Goal: Task Accomplishment & Management: Use online tool/utility

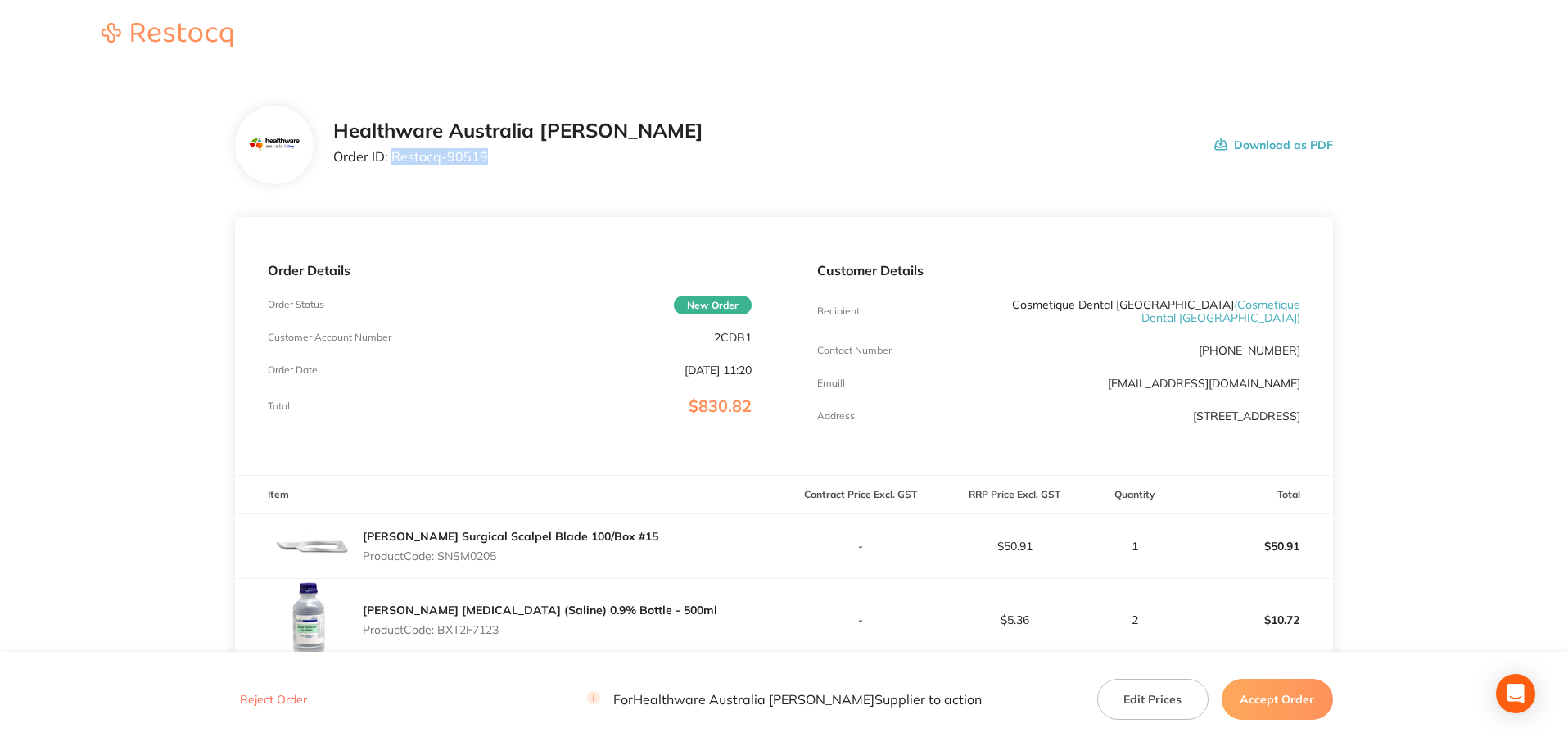
drag, startPoint x: 481, startPoint y: 157, endPoint x: 391, endPoint y: 159, distance: 90.0
click at [391, 159] on p "Order ID: Restocq- 90519" at bounding box center [519, 156] width 370 height 15
copy p "Restocq- 90519"
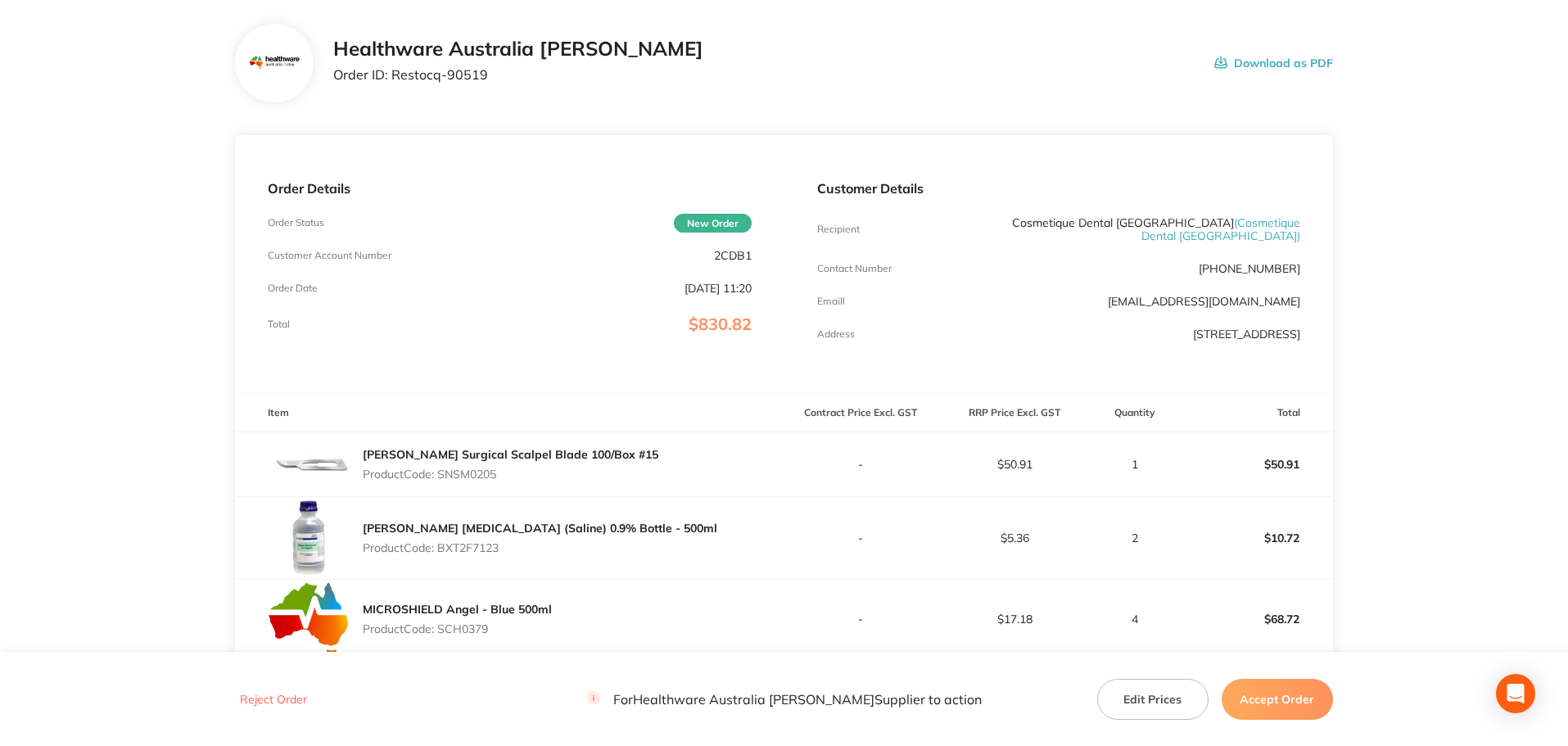
click at [484, 474] on p "Product Code: SNSM0205" at bounding box center [510, 473] width 296 height 13
copy p "SNSM0205"
click at [494, 541] on p "Product Code: BXT2F7123" at bounding box center [539, 547] width 354 height 13
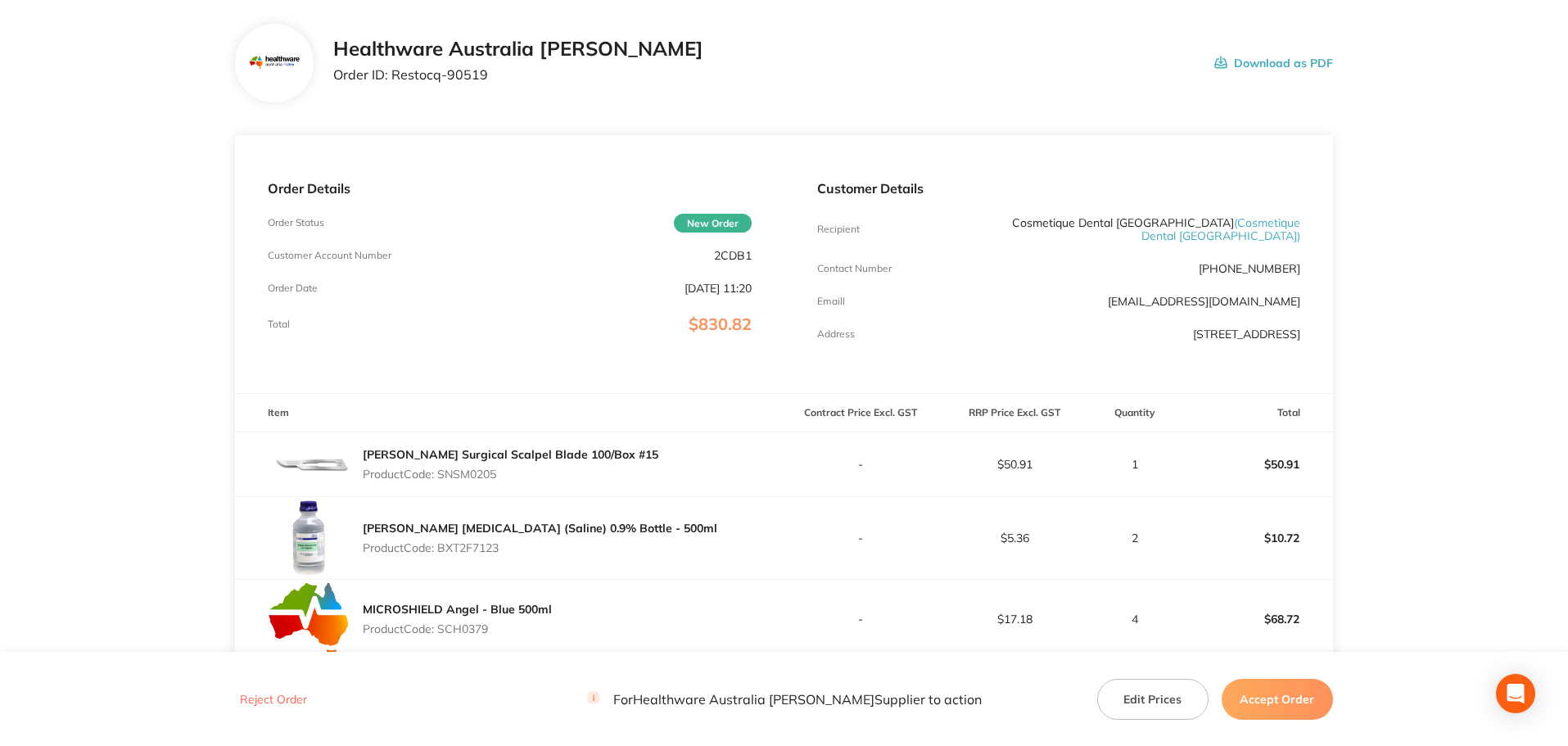
copy p "BXT2F7123"
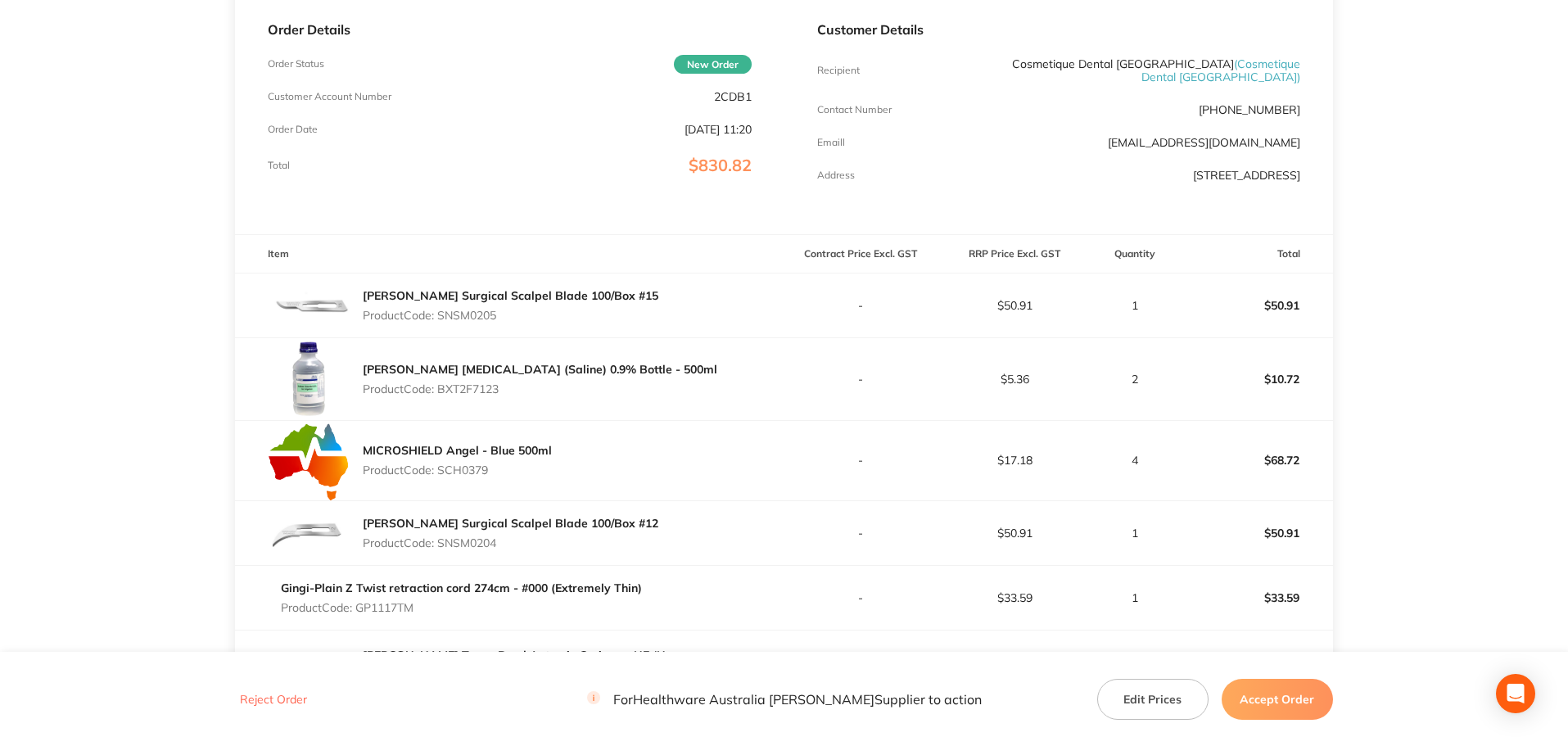
scroll to position [245, 0]
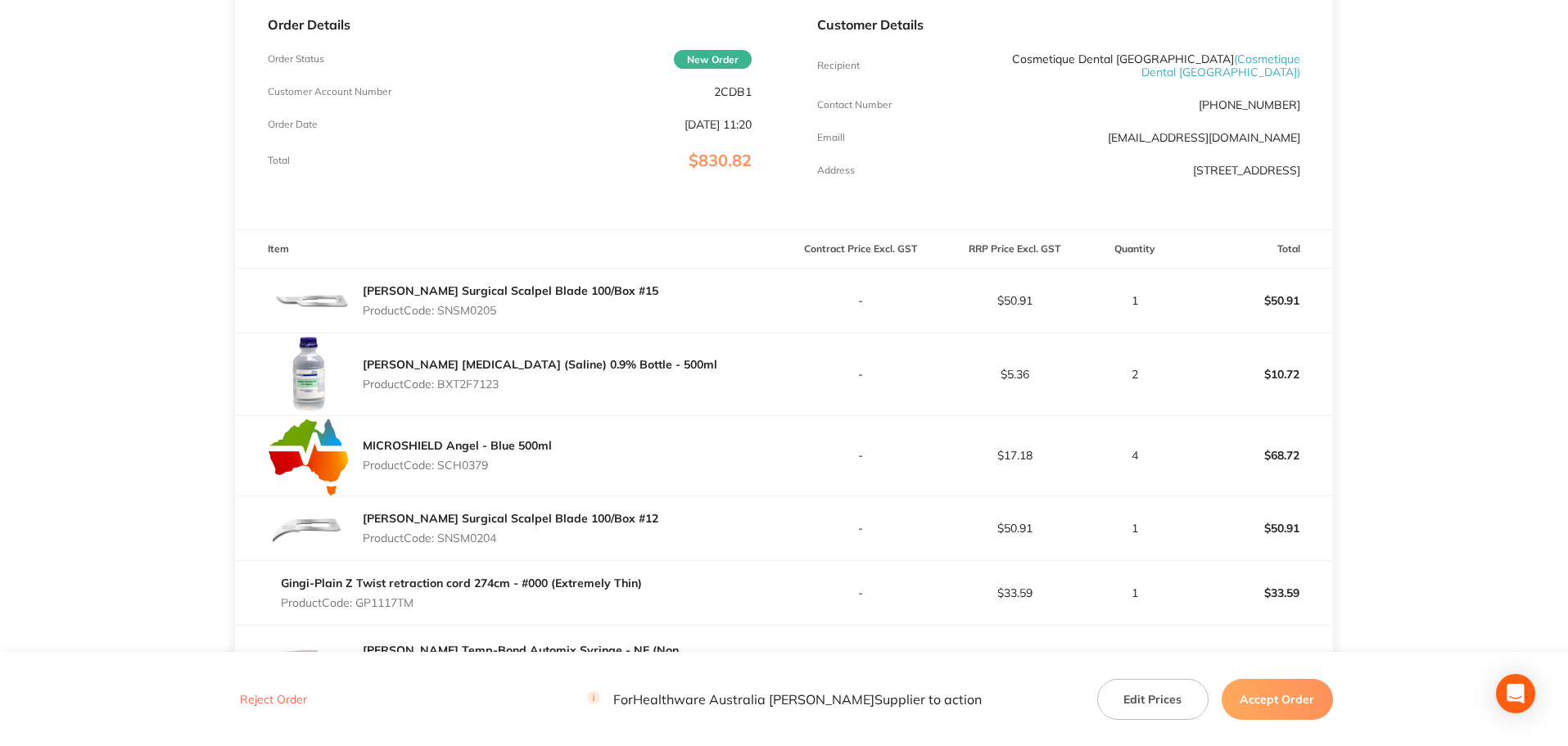
click at [460, 463] on p "Product Code: SCH0379" at bounding box center [457, 465] width 189 height 13
copy p "SCH0379"
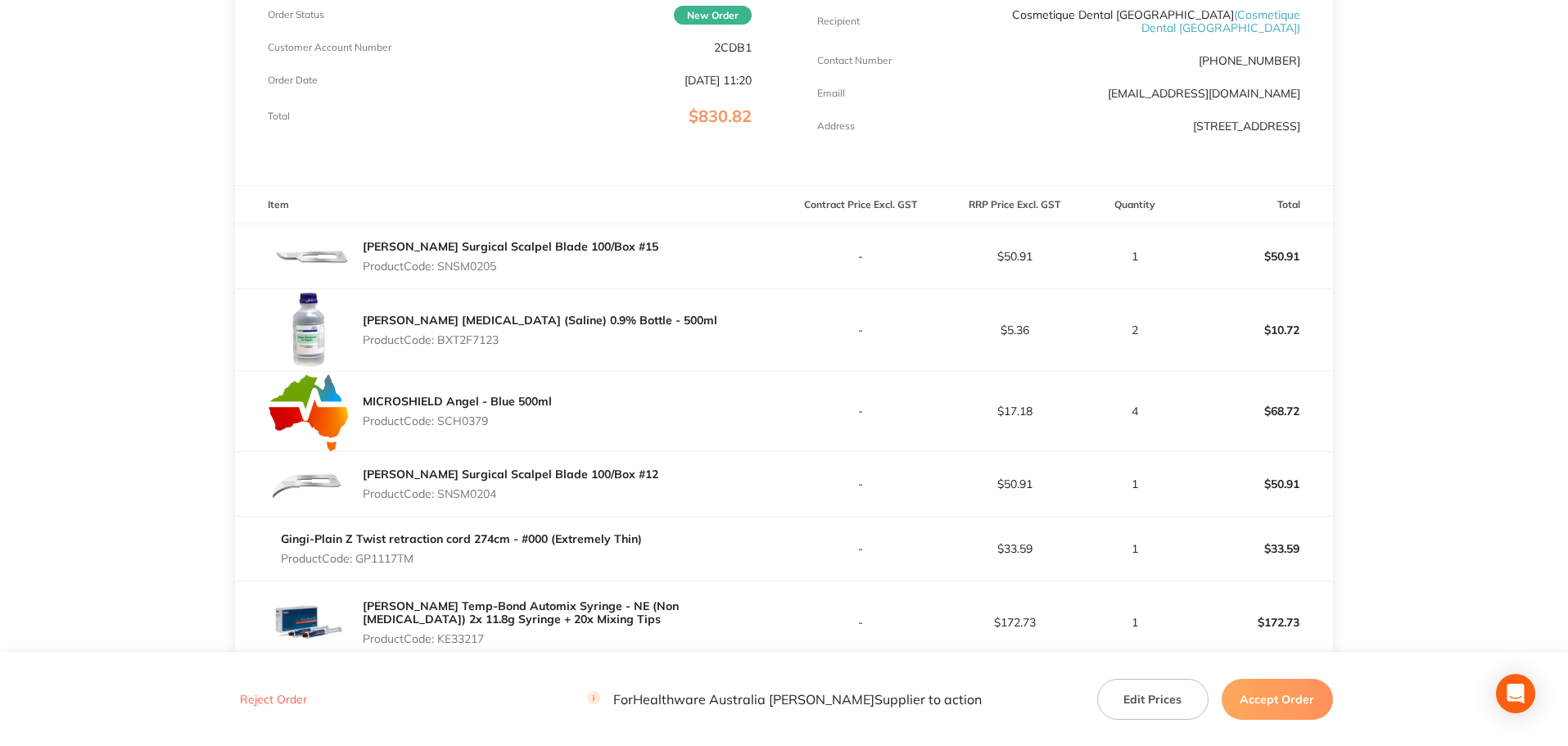
scroll to position [328, 0]
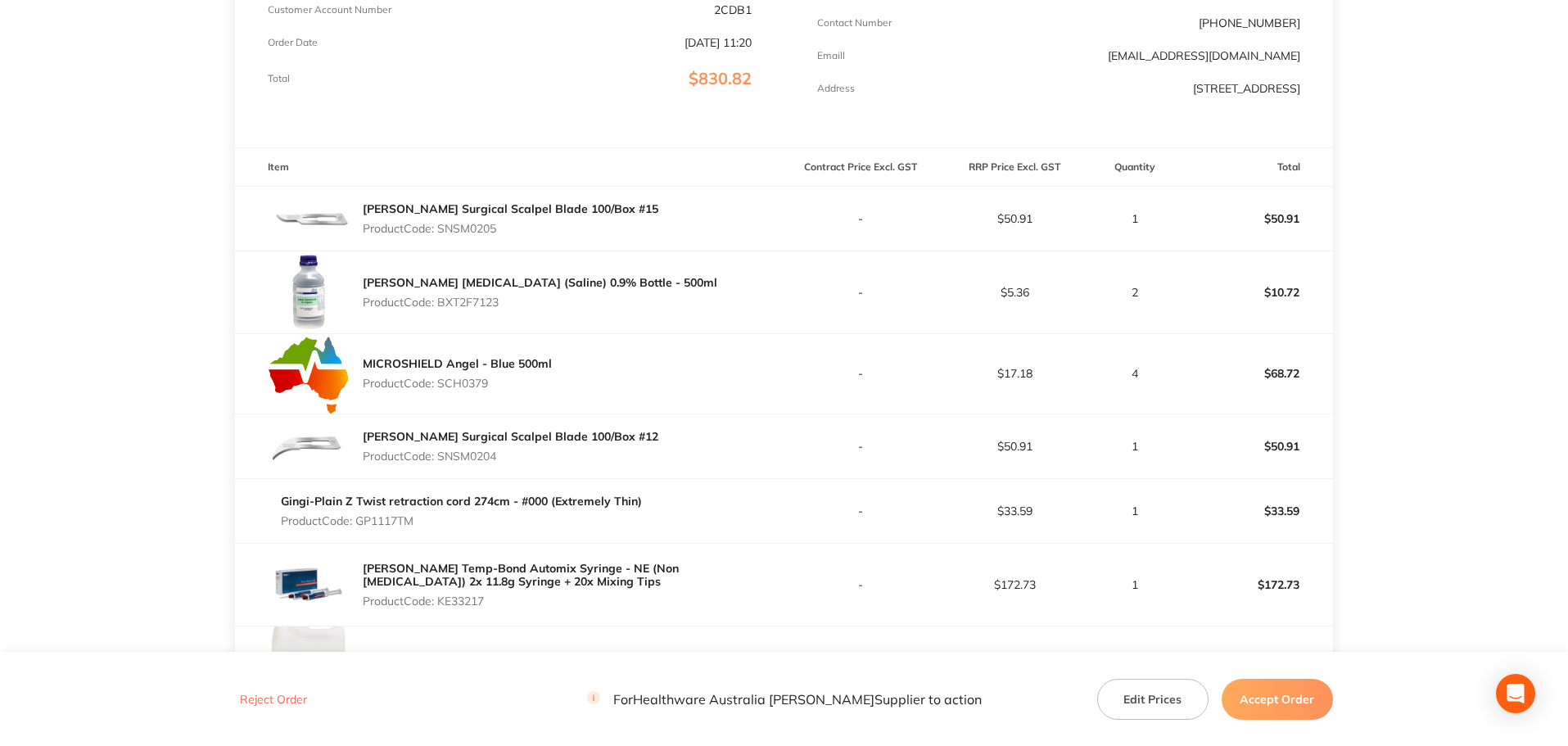
click at [455, 454] on p "Product Code: SNSM0204" at bounding box center [510, 455] width 296 height 13
copy p "SNSM0204"
click at [399, 521] on p "Product Code: GP1117TM" at bounding box center [461, 520] width 361 height 13
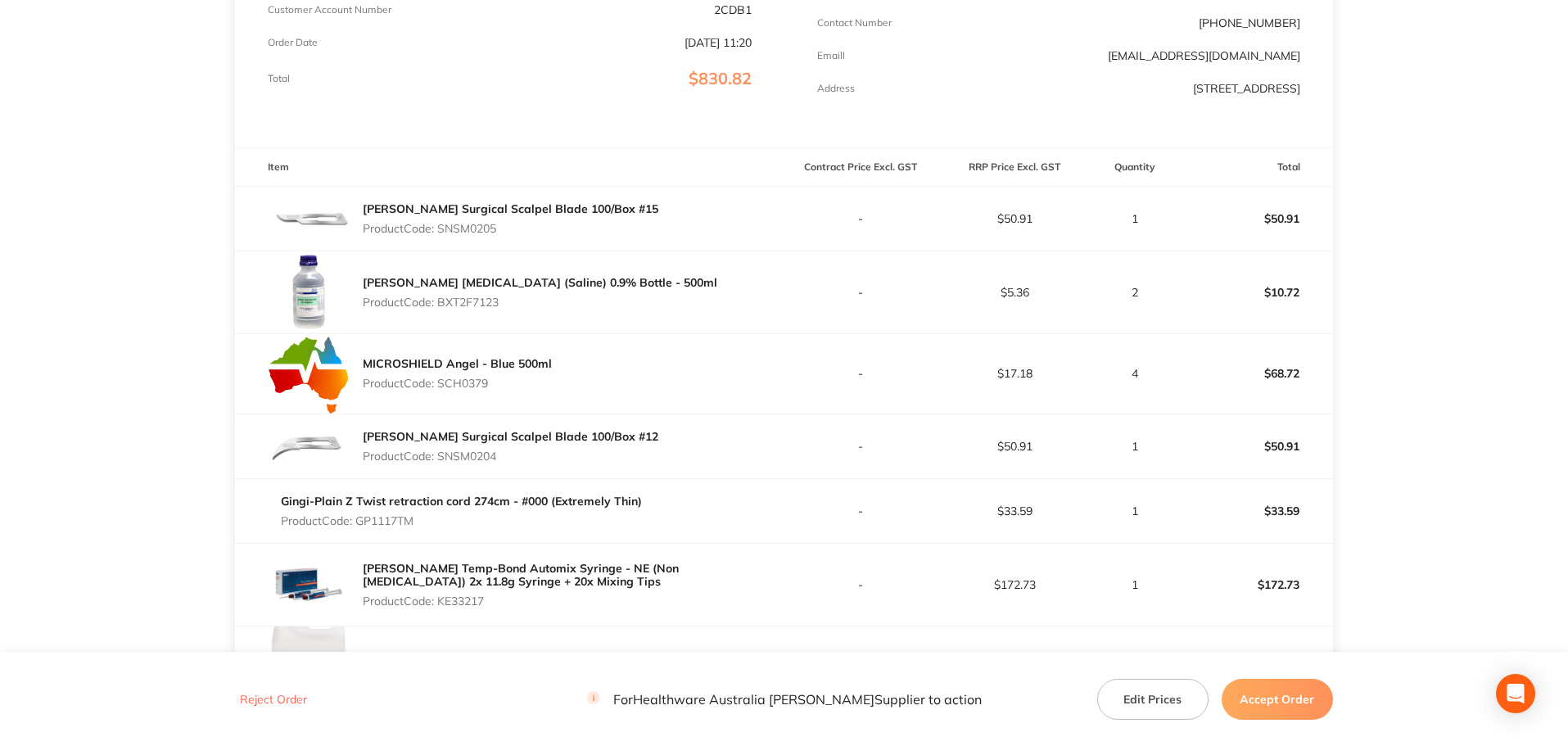
copy p "GP1117TM"
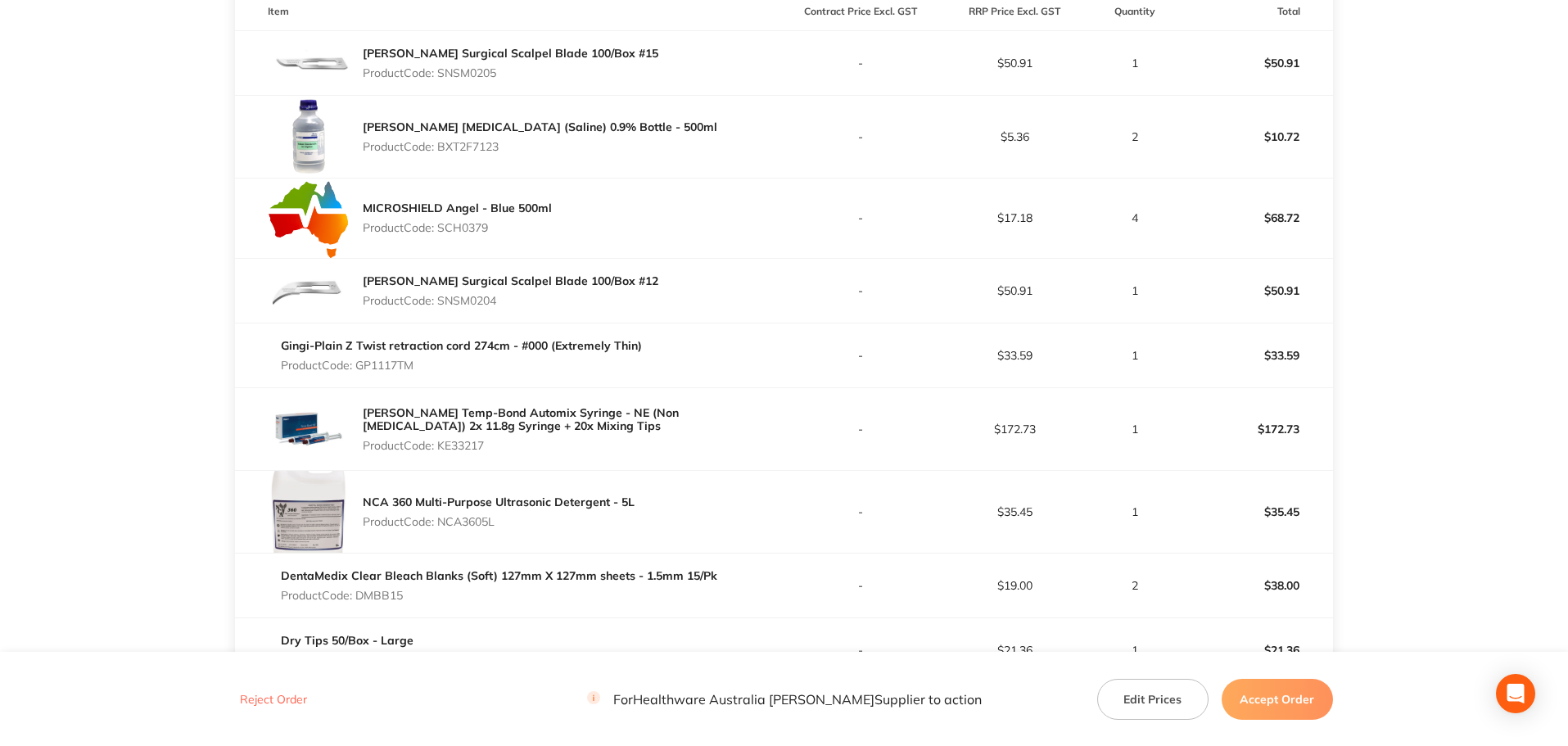
scroll to position [491, 0]
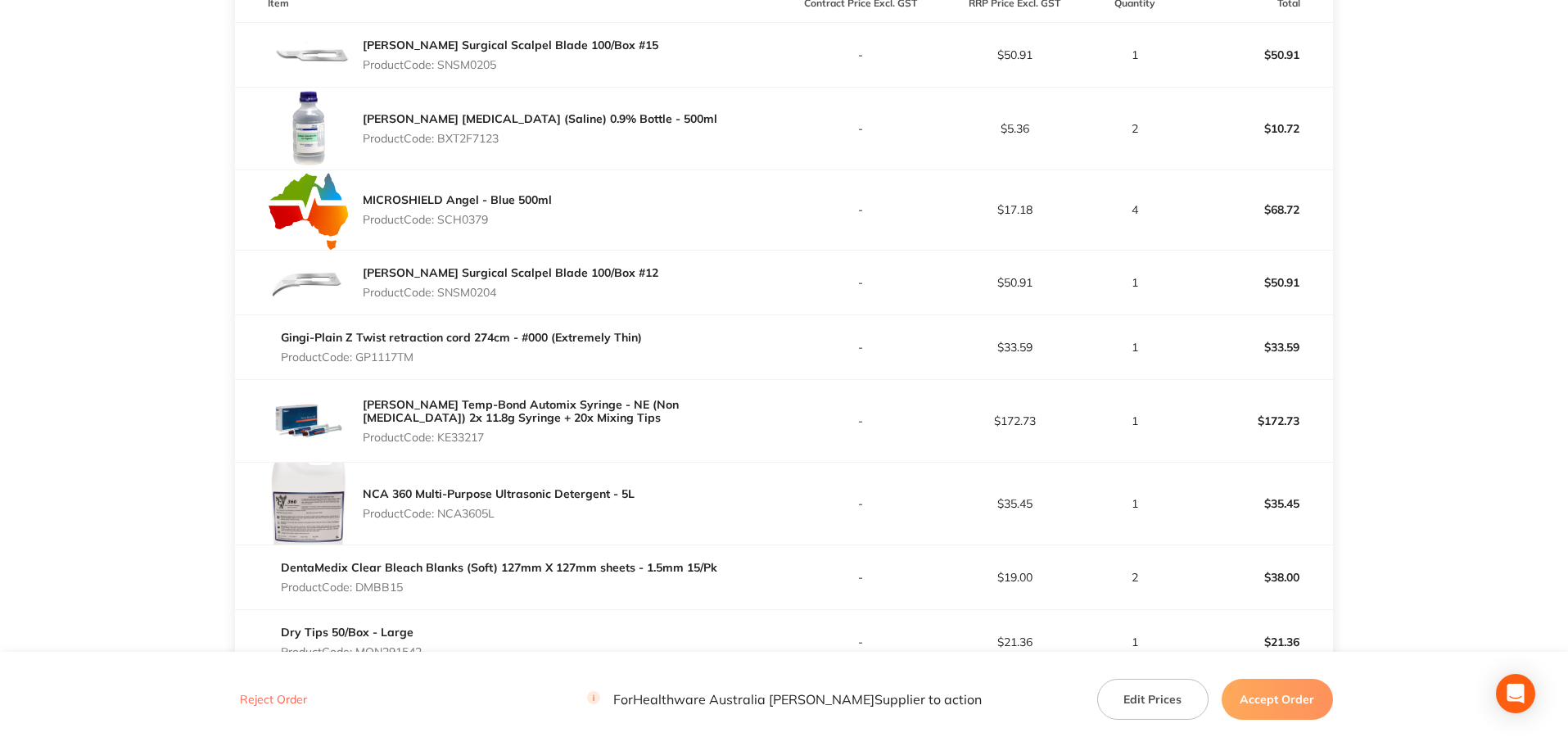
click at [479, 438] on p "Product Code: KE33217" at bounding box center [573, 436] width 421 height 13
copy p "KE33217"
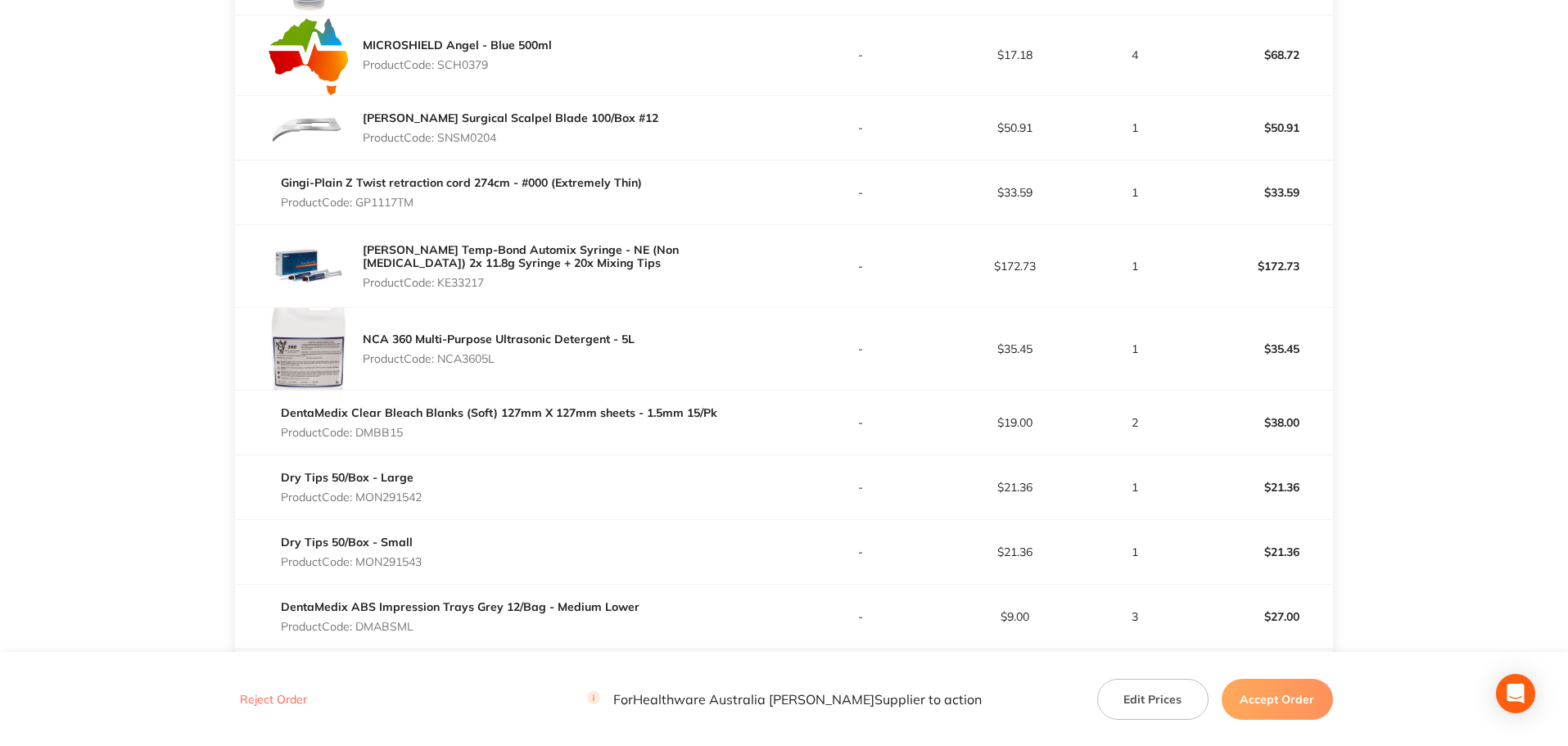
scroll to position [737, 0]
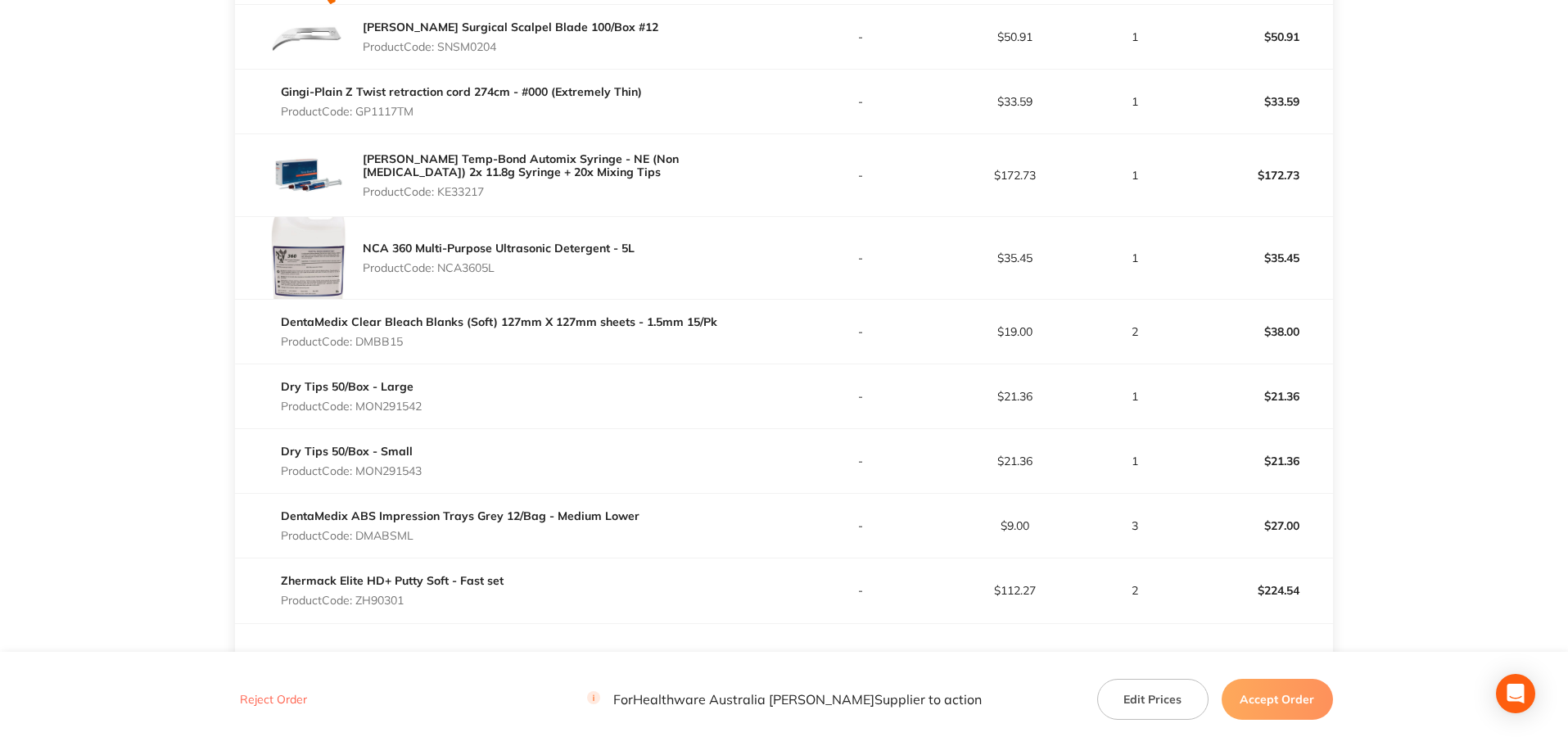
click at [475, 269] on p "Product Code: NCA3605L" at bounding box center [498, 268] width 272 height 13
copy p "NCA3605L"
click at [388, 343] on p "Product Code: DMBB15" at bounding box center [499, 341] width 436 height 13
click at [387, 343] on p "Product Code: DMBB15" at bounding box center [499, 341] width 436 height 13
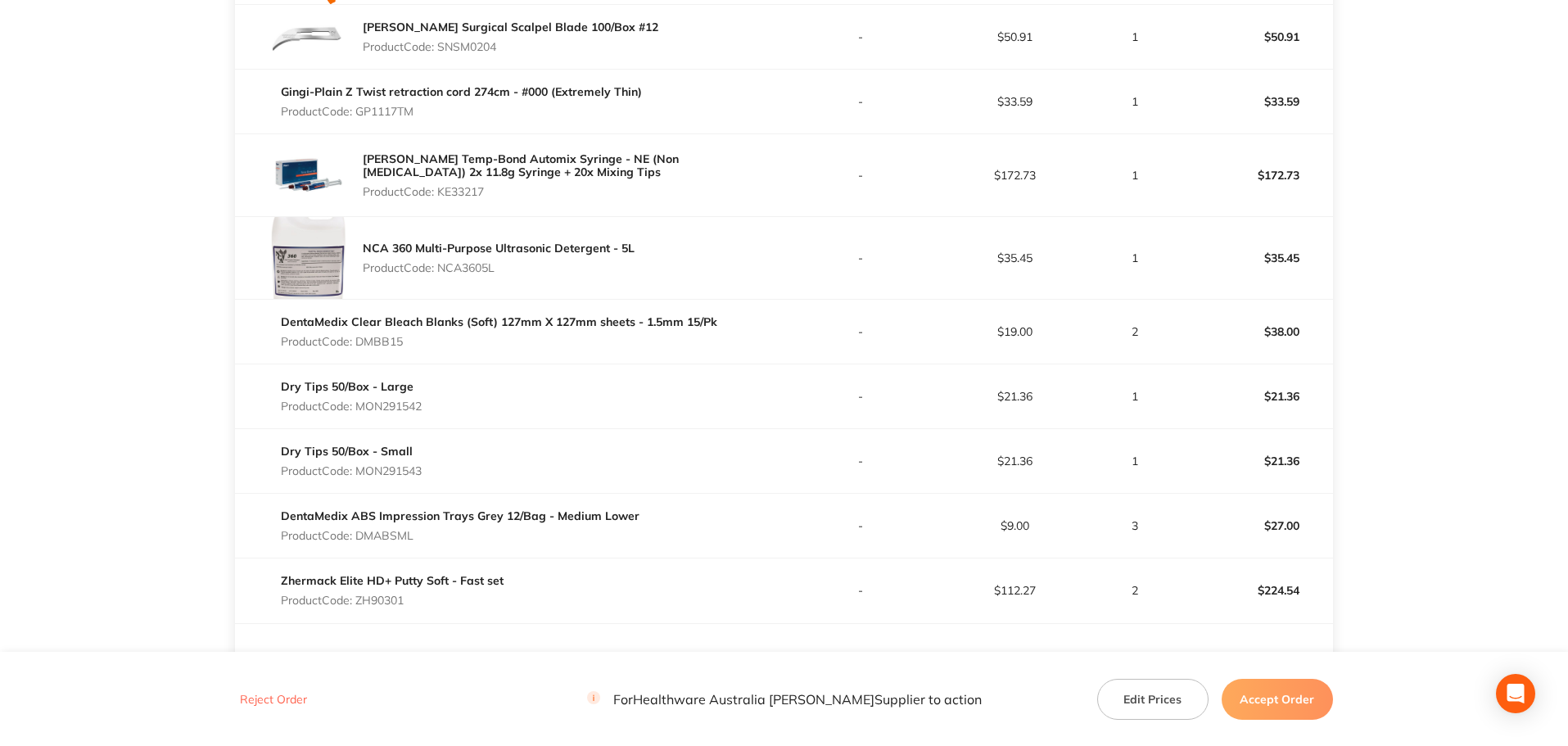
copy p "DMBB15"
click at [398, 403] on p "Product Code: MON291542" at bounding box center [351, 406] width 141 height 13
copy p "MON291542"
click at [400, 471] on p "Product Code: MON291543" at bounding box center [351, 470] width 141 height 13
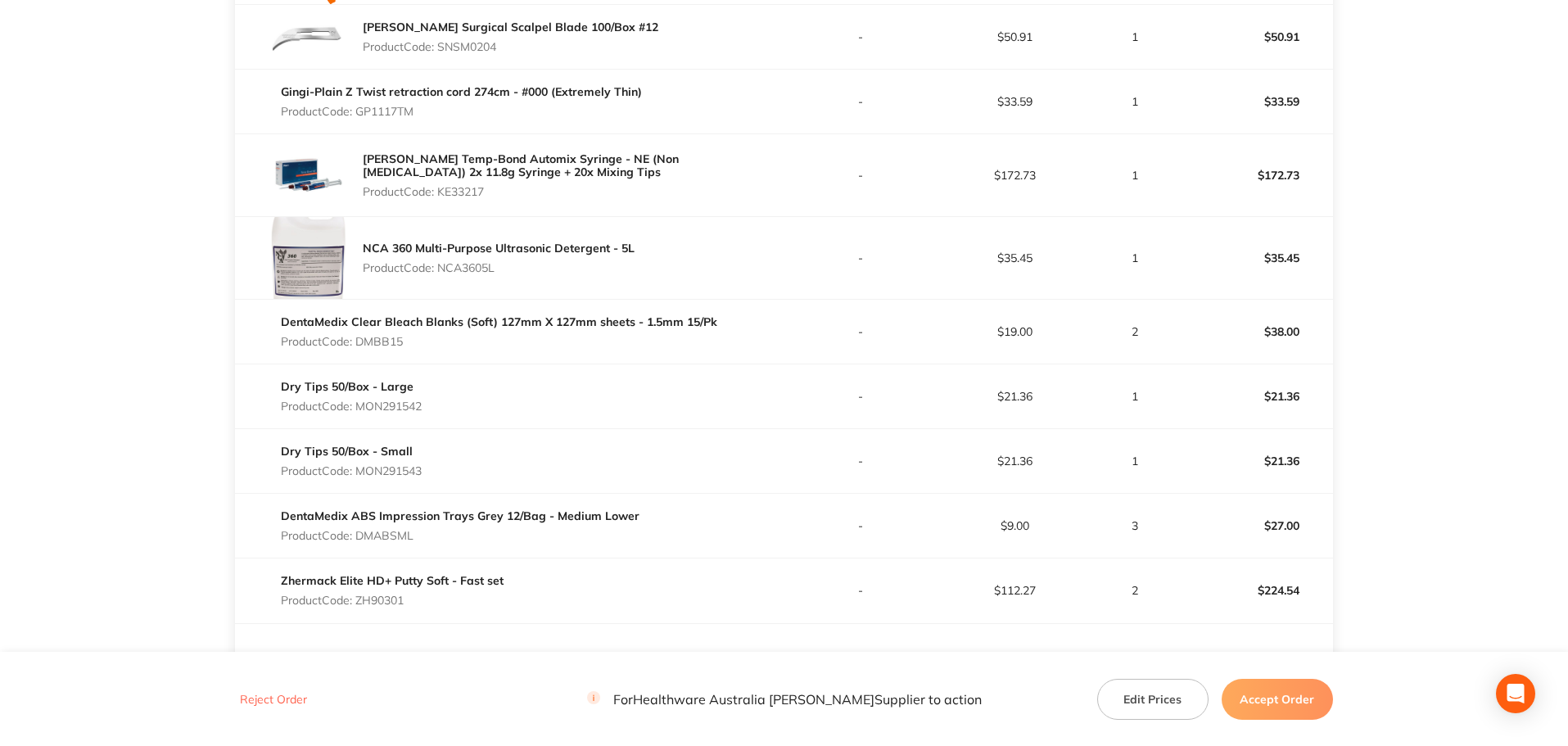
click at [400, 471] on p "Product Code: MON291543" at bounding box center [351, 470] width 141 height 13
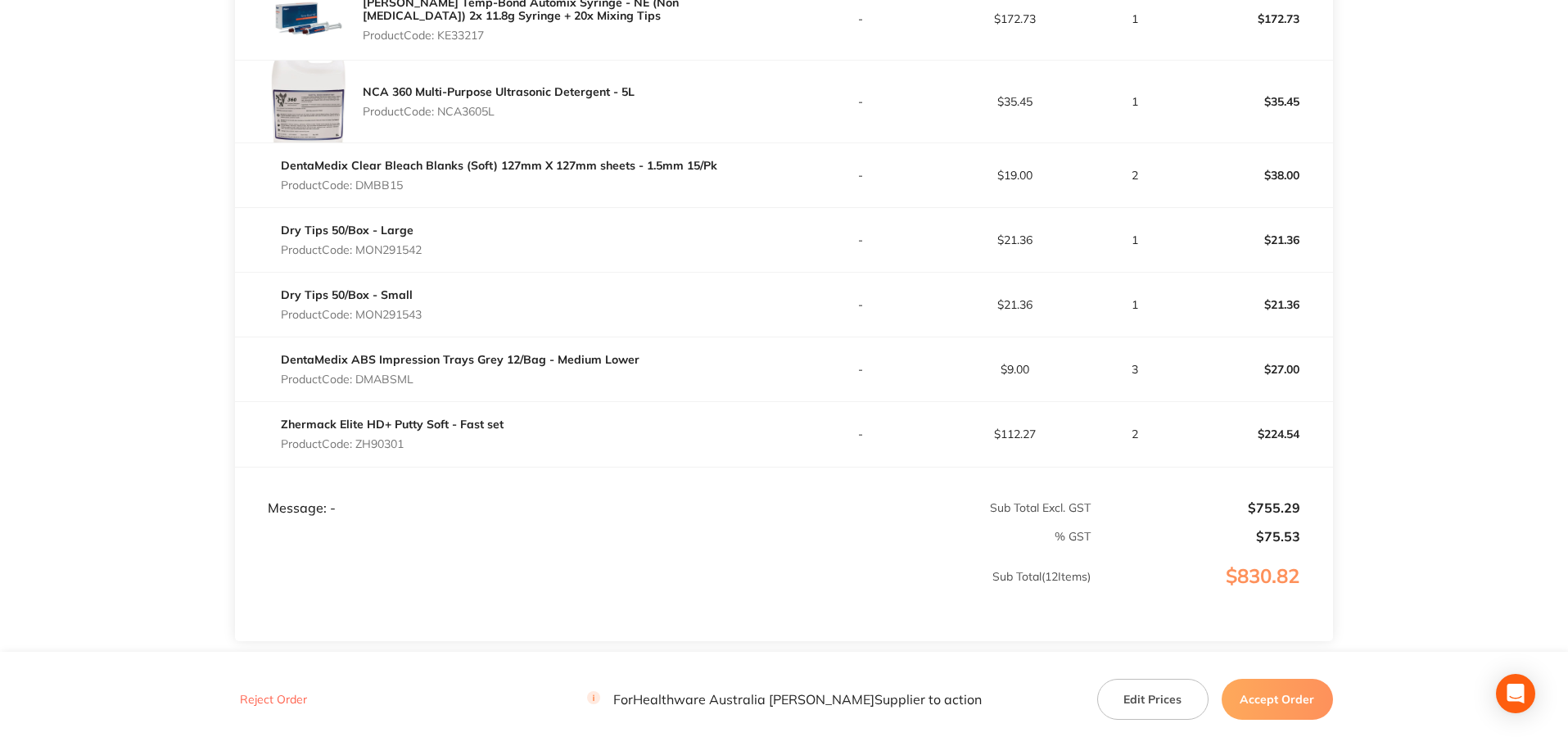
scroll to position [900, 0]
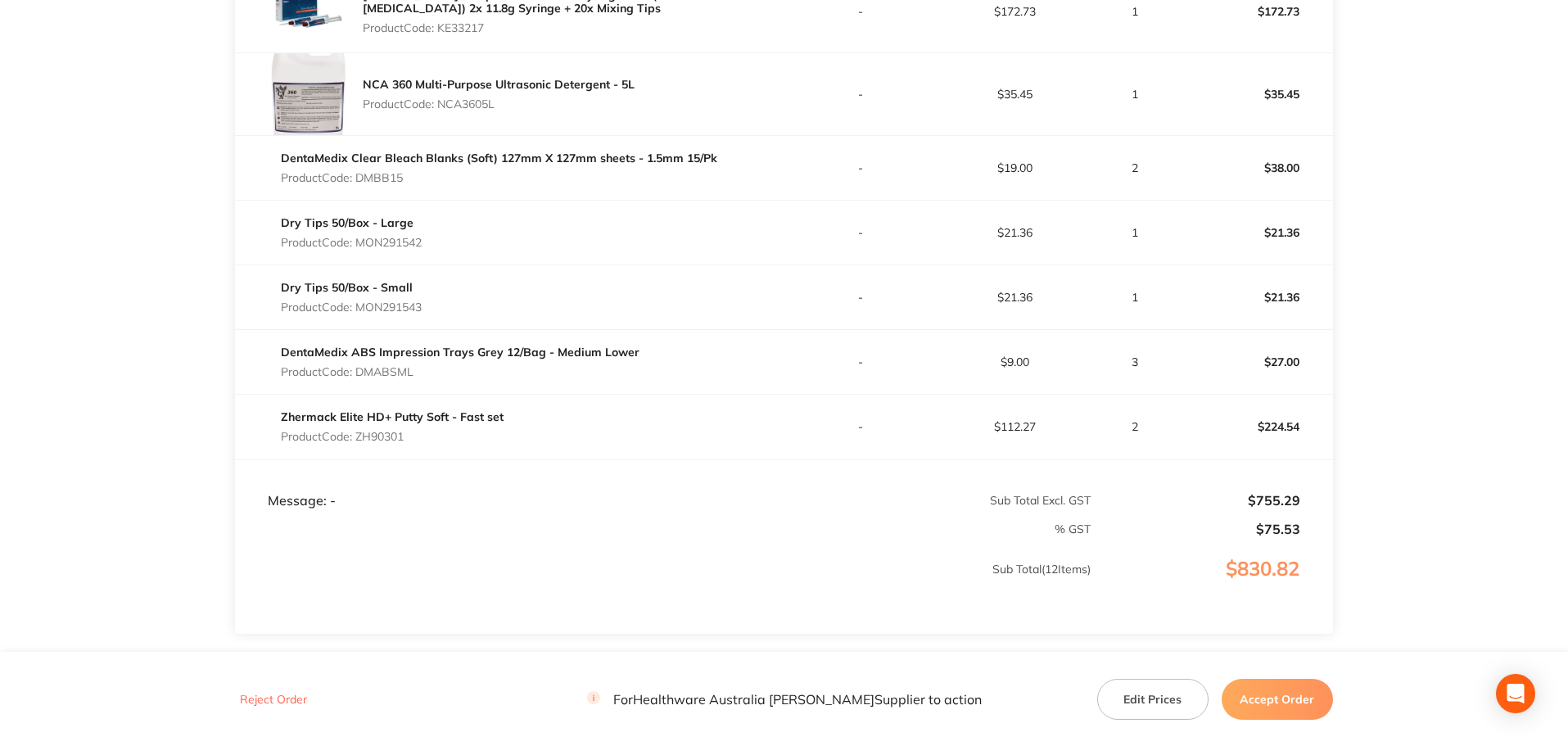
click at [401, 374] on p "Product Code: DMABSML" at bounding box center [460, 371] width 358 height 13
click at [384, 437] on p "Product Code: ZH90301" at bounding box center [393, 436] width 223 height 13
click at [384, 436] on p "Product Code: ZH90301" at bounding box center [393, 436] width 223 height 13
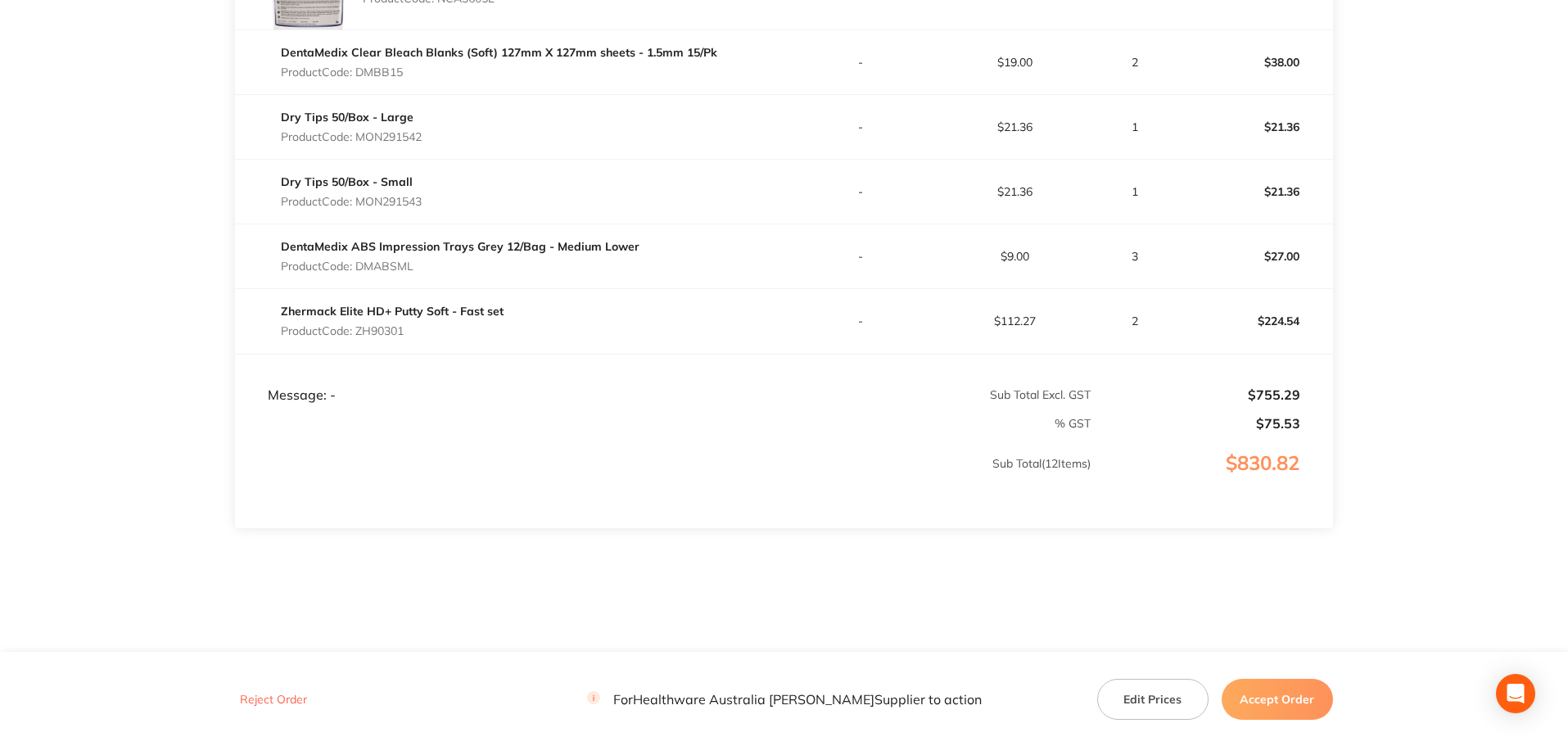
scroll to position [1014, 0]
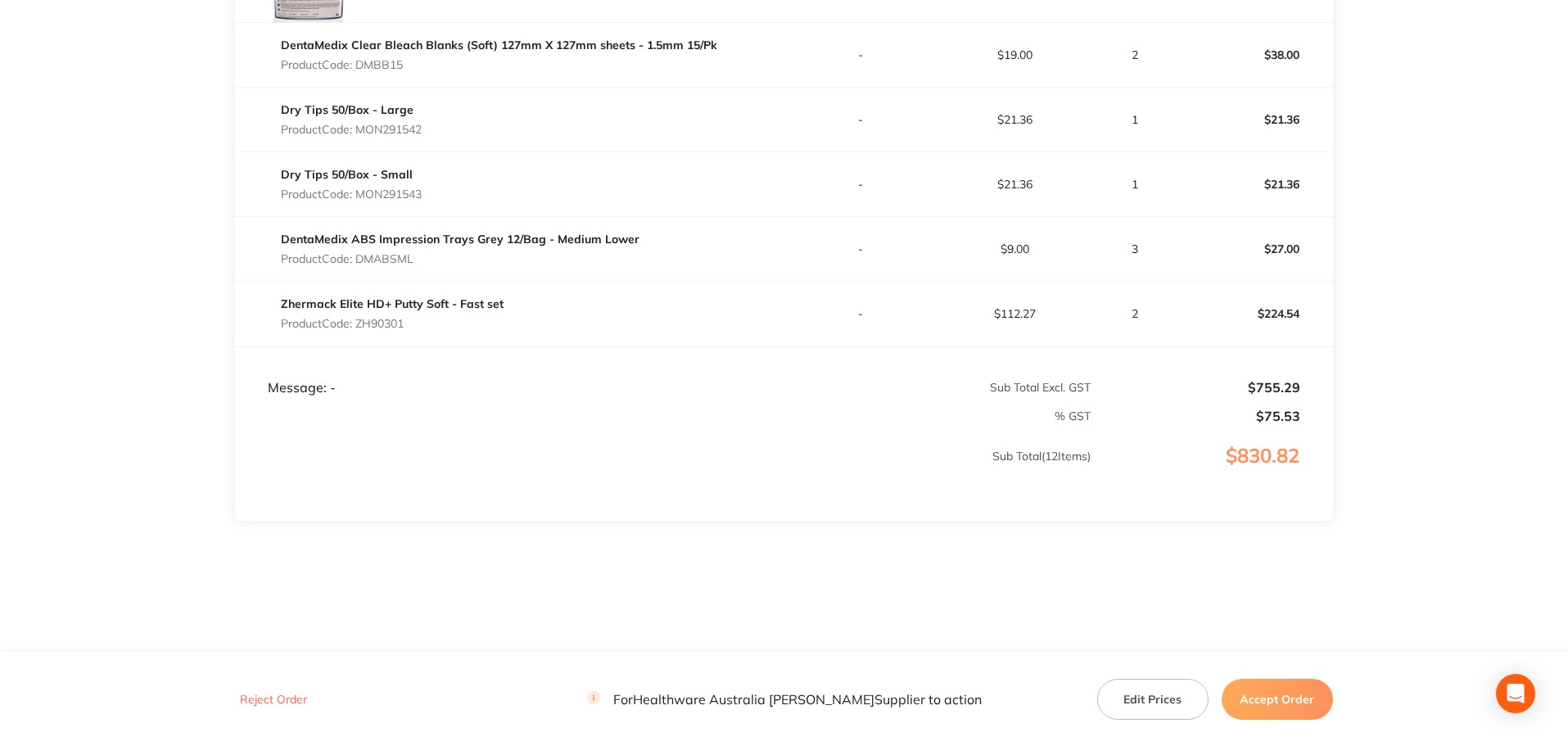
click at [1313, 707] on button "Accept Order" at bounding box center [1277, 699] width 111 height 41
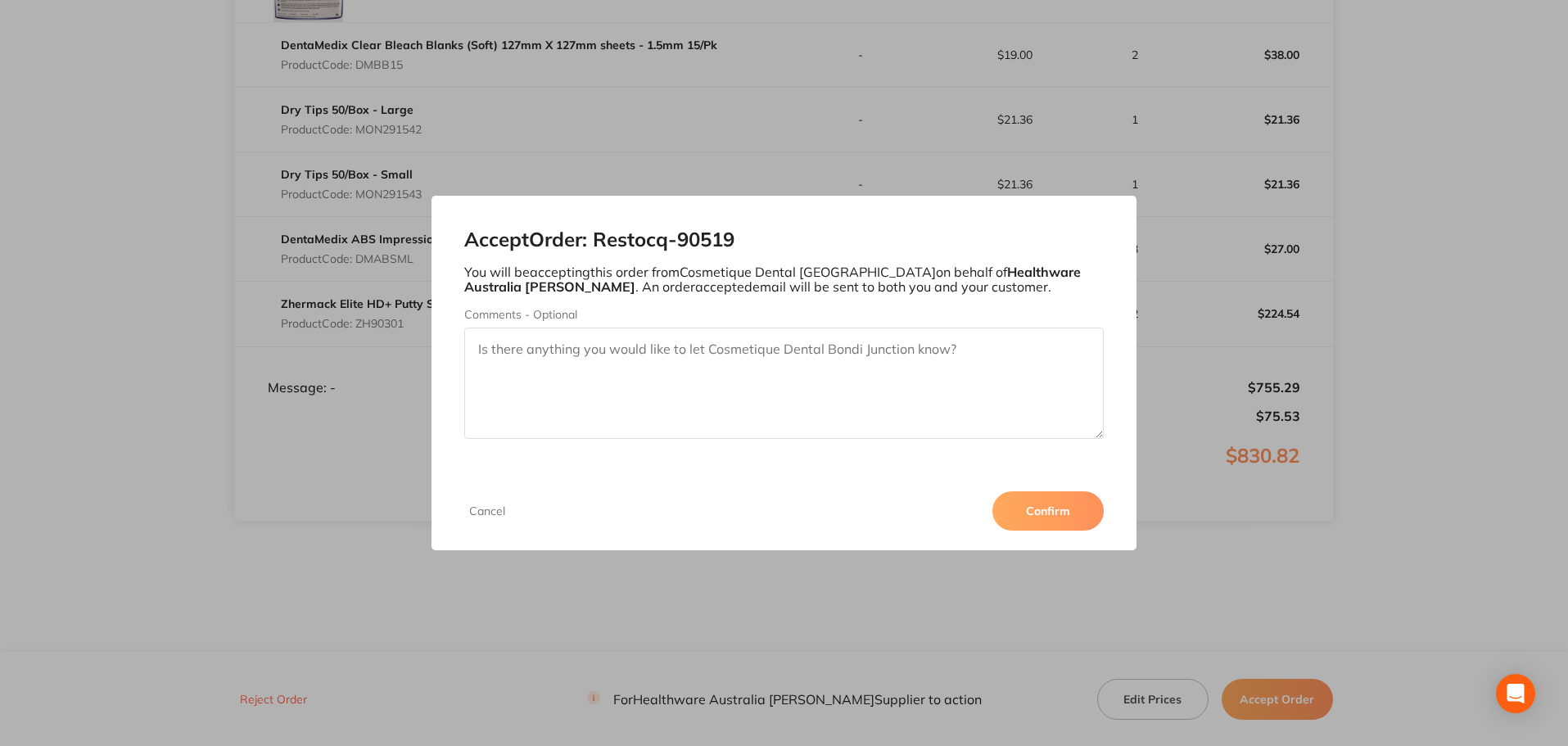
click at [1071, 518] on button "Confirm" at bounding box center [1048, 511] width 111 height 39
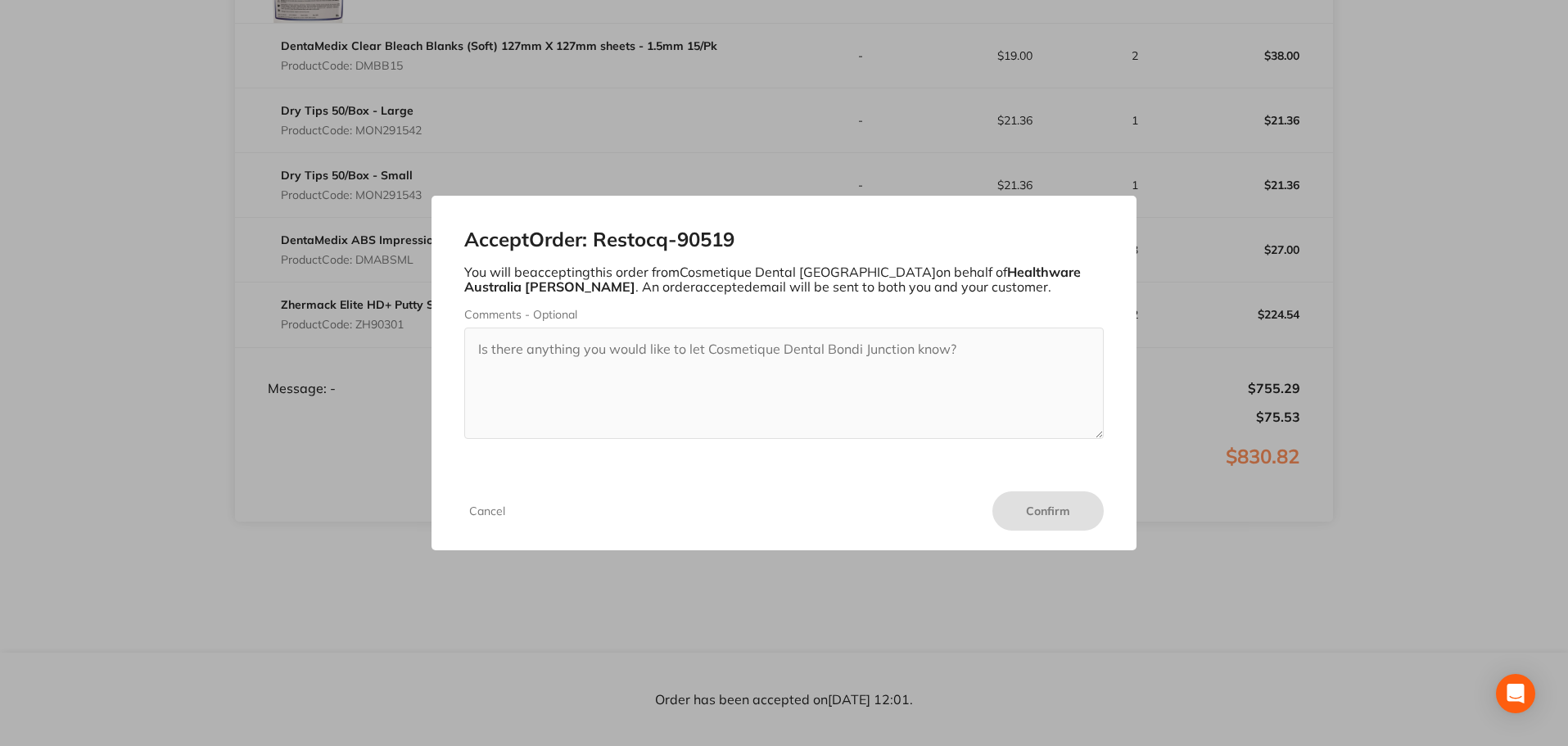
scroll to position [1013, 0]
click at [501, 510] on button "Cancel" at bounding box center [486, 510] width 45 height 15
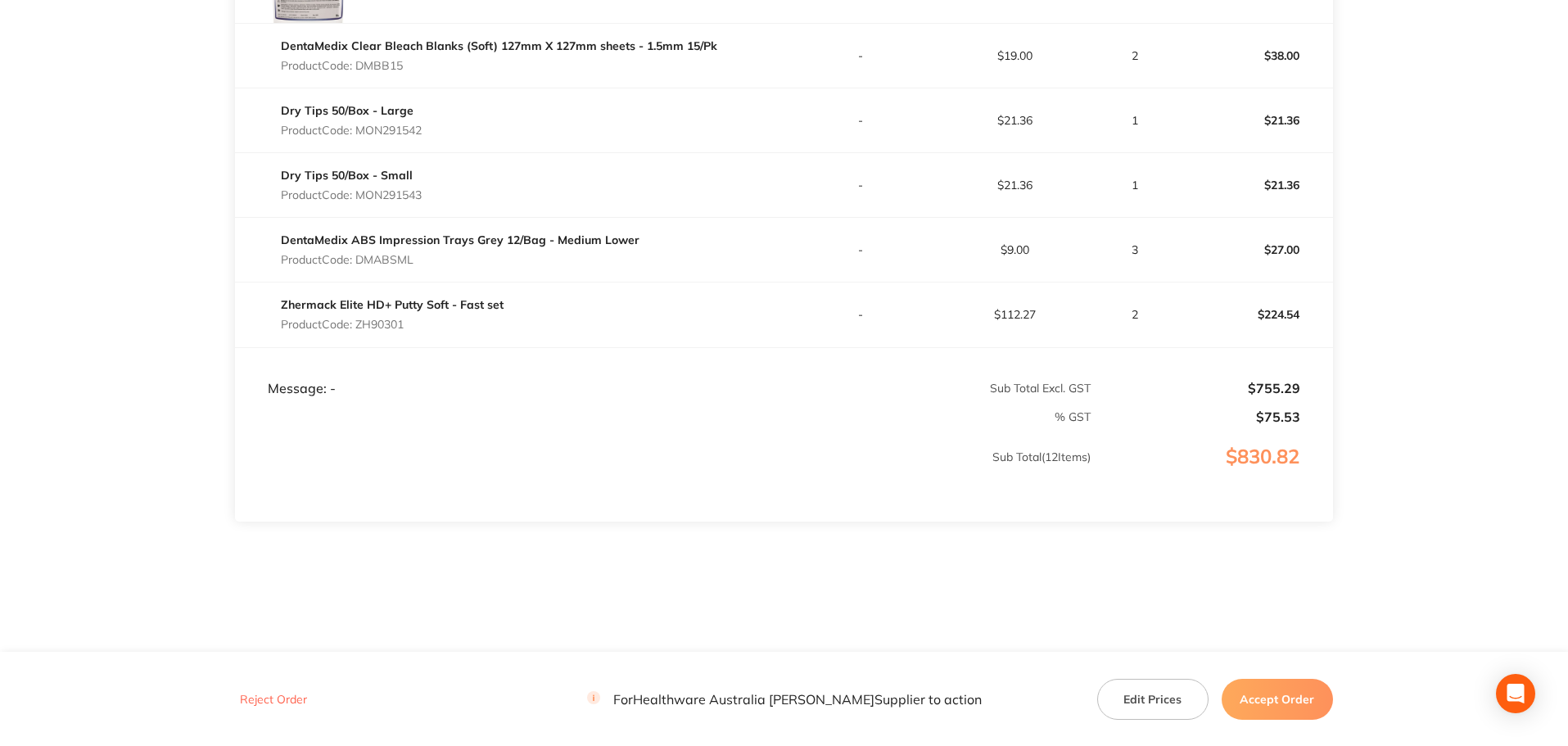
click at [1267, 689] on button "Accept Order" at bounding box center [1277, 699] width 111 height 41
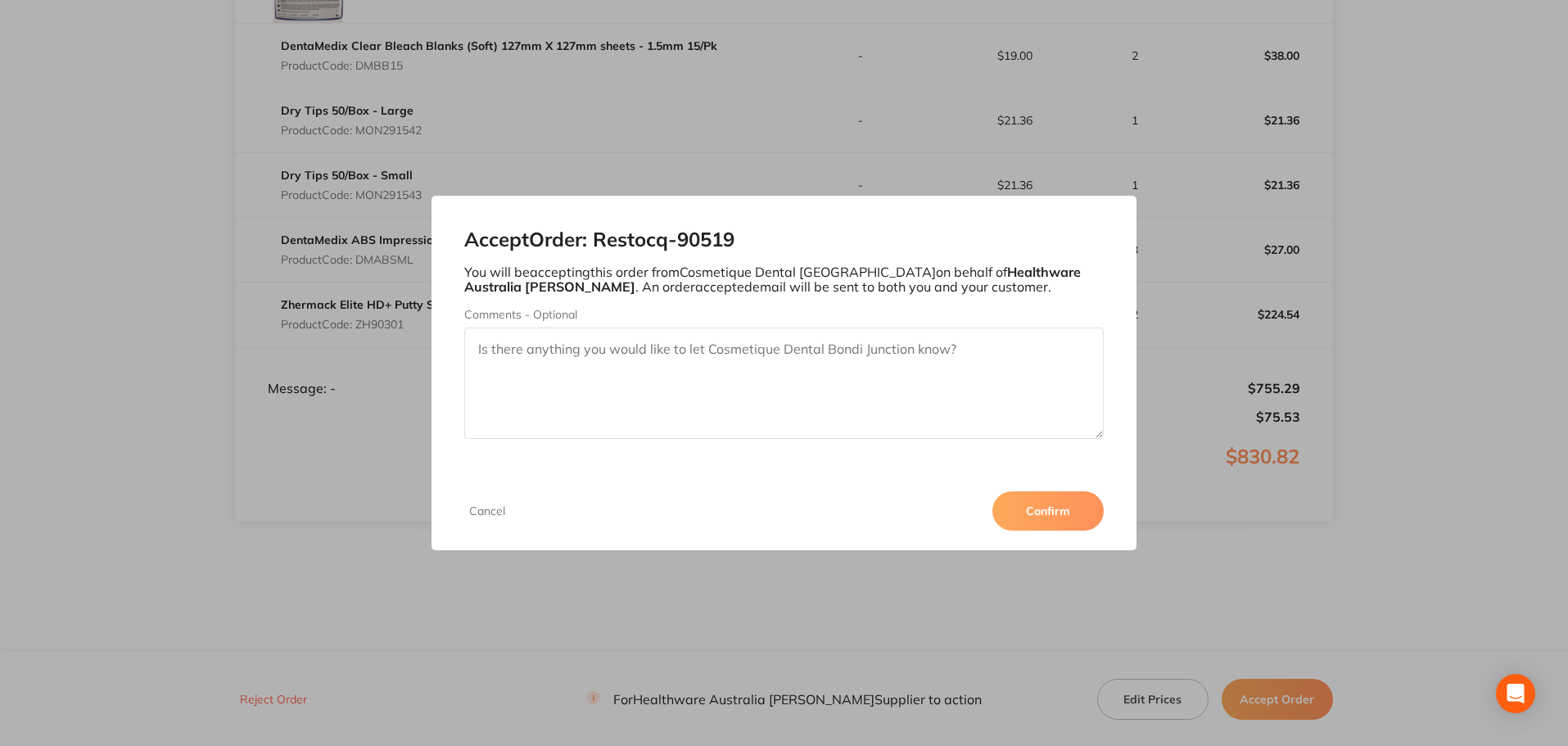
click at [1070, 496] on button "Confirm" at bounding box center [1048, 511] width 111 height 39
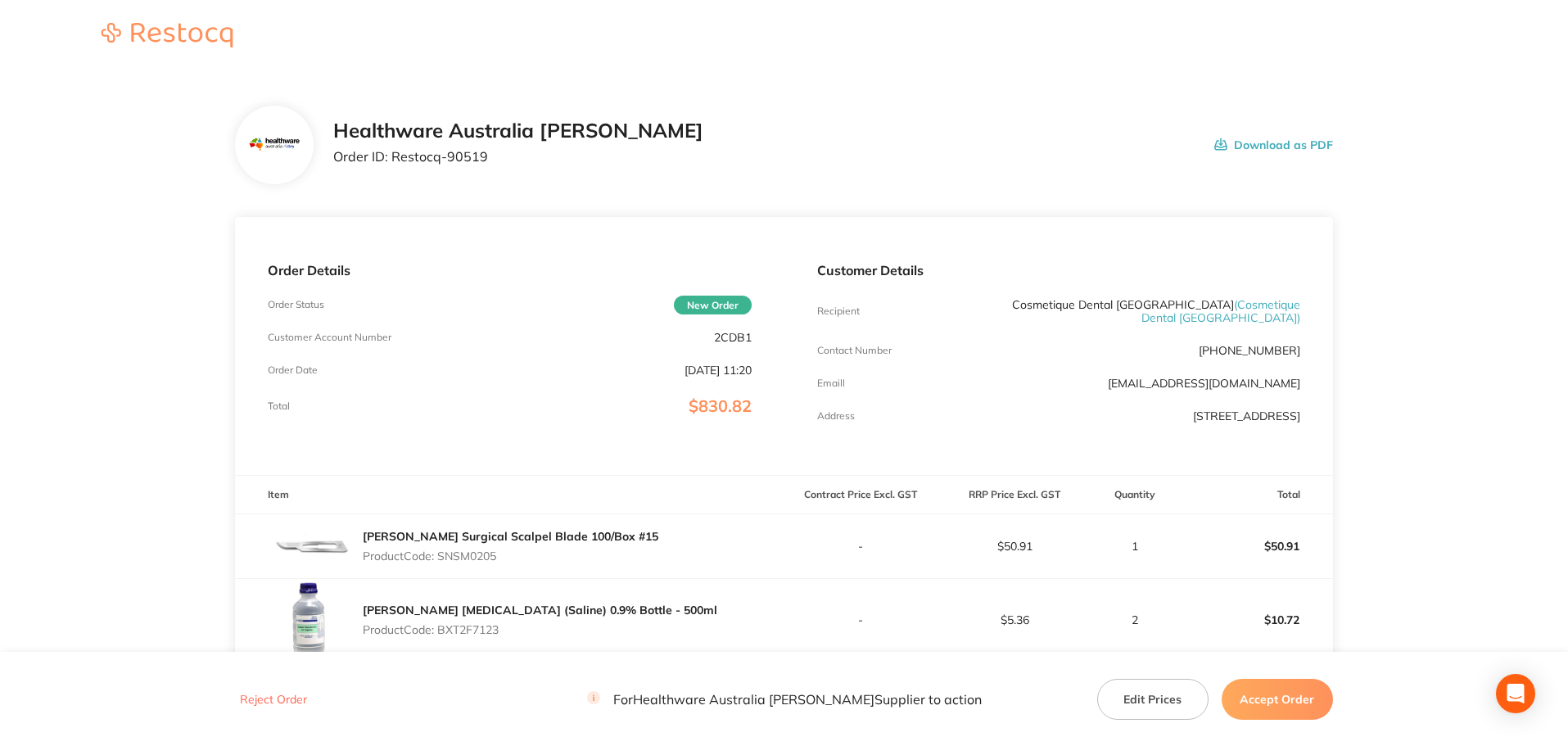
click at [1282, 700] on button "Accept Order" at bounding box center [1277, 699] width 111 height 41
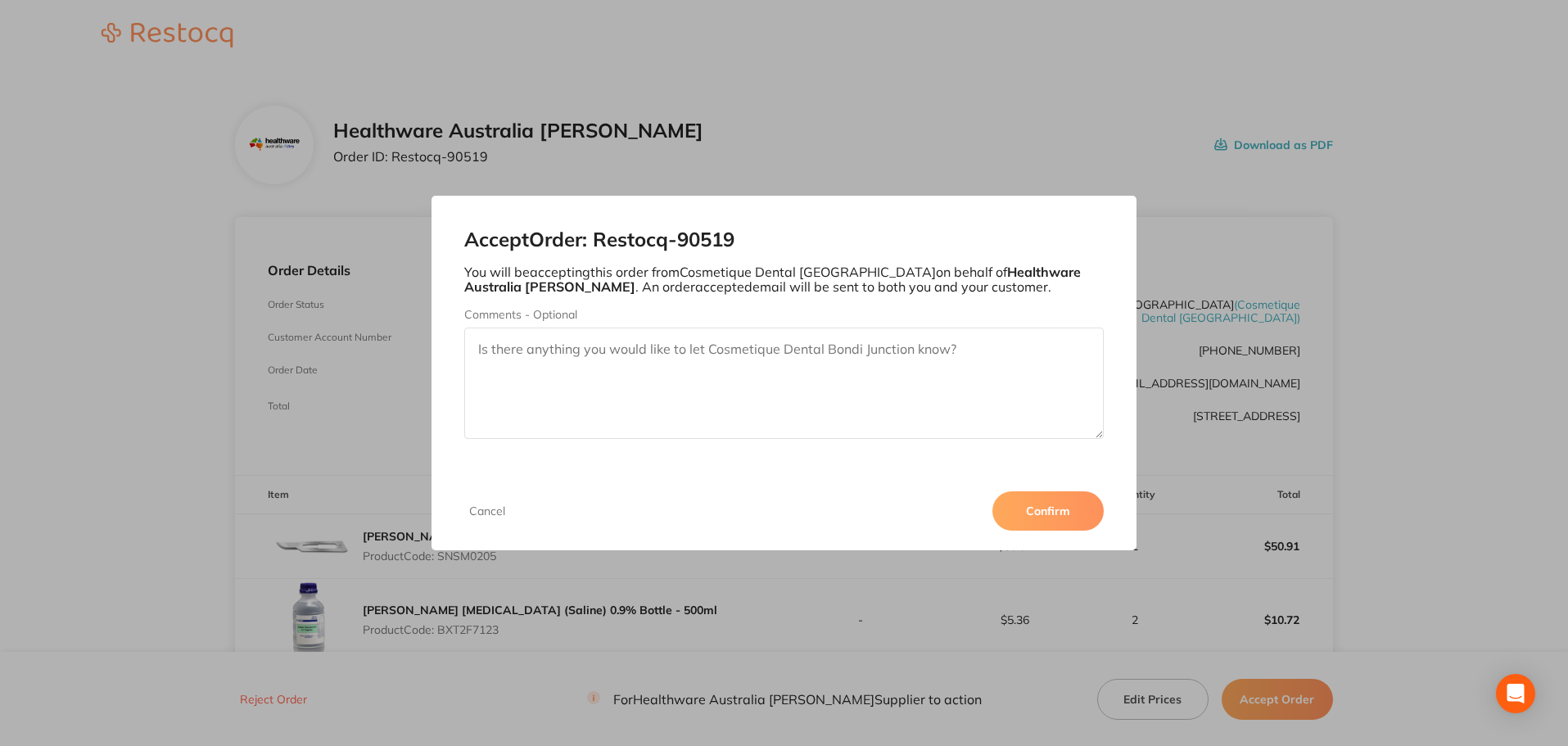
click at [1014, 489] on div "Cancel Confirm" at bounding box center [784, 511] width 706 height 79
click at [1038, 505] on button "Confirm" at bounding box center [1048, 511] width 111 height 39
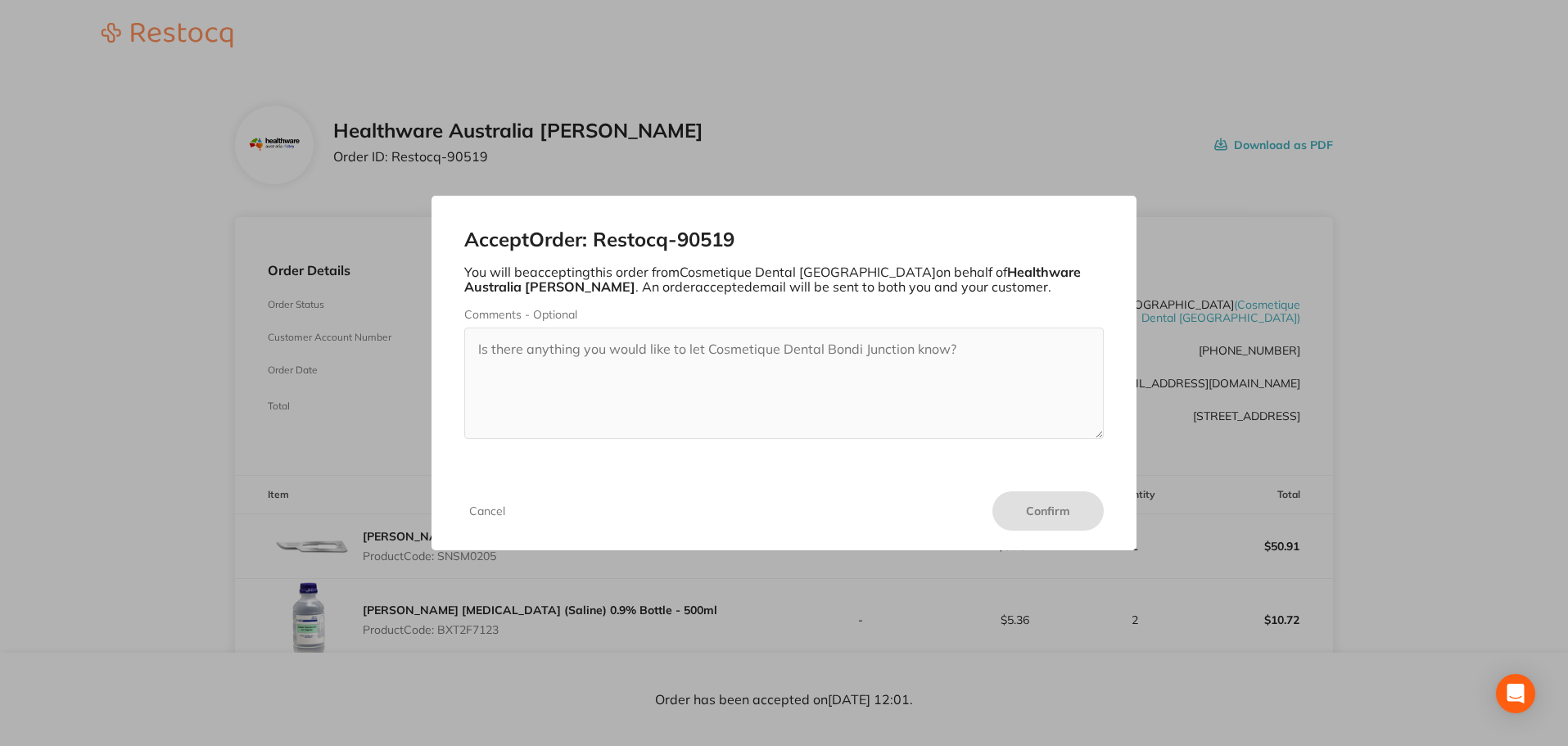
click at [829, 177] on div "Accept Order: Restocq- 90519 You will be accepting this order from Cosmetique D…" at bounding box center [784, 373] width 1568 height 746
